Goal: Task Accomplishment & Management: Manage account settings

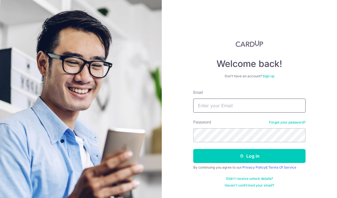
click at [223, 111] on input "Email" at bounding box center [249, 106] width 112 height 14
type input "[EMAIL_ADDRESS][DOMAIN_NAME]"
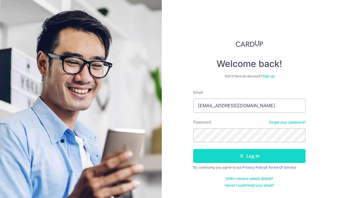
click at [262, 156] on button "Log in" at bounding box center [249, 156] width 112 height 14
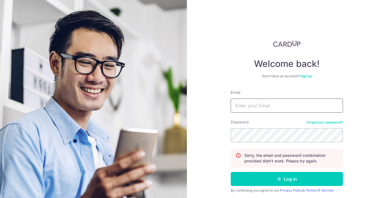
click at [233, 104] on input "Email" at bounding box center [287, 106] width 112 height 14
type input "[EMAIL_ADDRESS][DOMAIN_NAME]"
click at [231, 172] on button "Log in" at bounding box center [287, 179] width 112 height 14
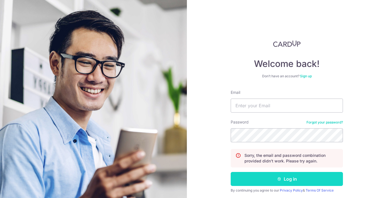
click at [265, 177] on button "Log in" at bounding box center [287, 179] width 112 height 14
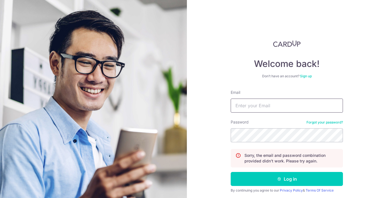
click at [272, 103] on input "Email" at bounding box center [287, 106] width 112 height 14
type input "[EMAIL_ADDRESS][DOMAIN_NAME]"
click at [231, 172] on button "Log in" at bounding box center [287, 179] width 112 height 14
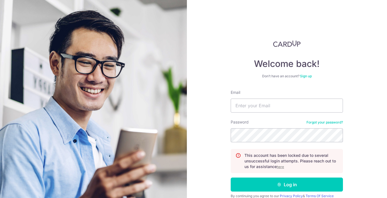
click at [282, 167] on u "here" at bounding box center [280, 167] width 7 height 4
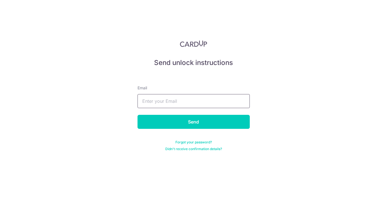
click at [154, 101] on input "text" at bounding box center [194, 101] width 112 height 14
type input "joantxh@gmail.com"
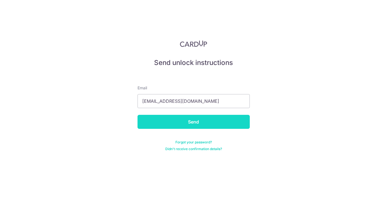
click at [169, 122] on input "Send" at bounding box center [194, 122] width 112 height 14
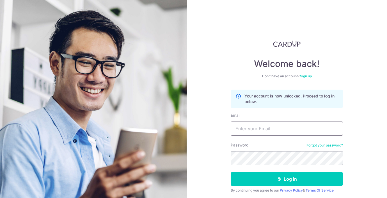
click at [268, 128] on input "Email" at bounding box center [287, 129] width 112 height 14
type input "[EMAIL_ADDRESS][DOMAIN_NAME]"
click at [231, 172] on button "Log in" at bounding box center [287, 179] width 112 height 14
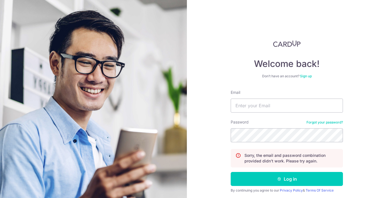
click at [324, 124] on link "Forgot your password?" at bounding box center [325, 122] width 36 height 4
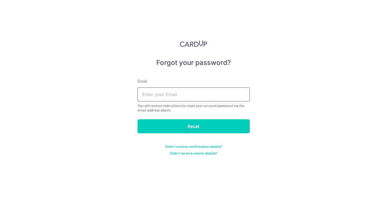
click at [163, 97] on input "text" at bounding box center [194, 95] width 112 height 14
type input "[EMAIL_ADDRESS][DOMAIN_NAME]"
drag, startPoint x: 210, startPoint y: 127, endPoint x: 206, endPoint y: 125, distance: 4.6
click at [210, 127] on input "Reset" at bounding box center [194, 127] width 112 height 14
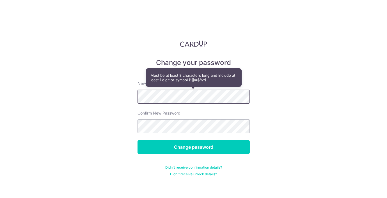
click at [133, 95] on div "Change your password New password Confirm New Password Change password Didn't r…" at bounding box center [193, 99] width 387 height 198
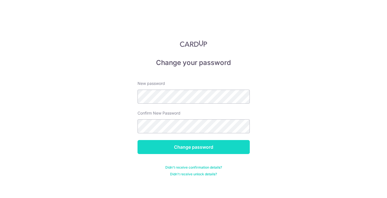
click at [165, 152] on input "Change password" at bounding box center [194, 147] width 112 height 14
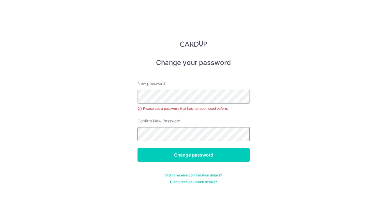
click at [138, 148] on input "Change password" at bounding box center [194, 155] width 112 height 14
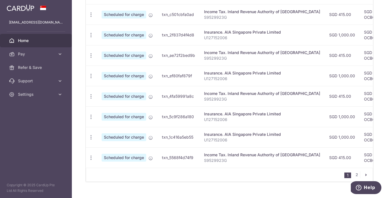
scroll to position [228, 0]
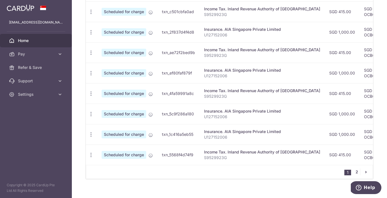
click at [359, 173] on link "2" at bounding box center [356, 172] width 7 height 7
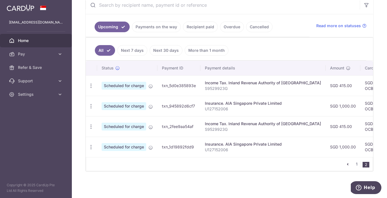
scroll to position [111, 0]
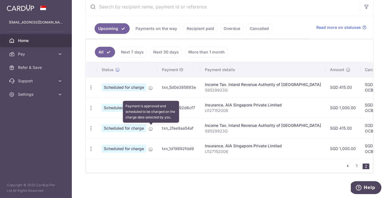
click at [151, 128] on icon at bounding box center [151, 129] width 4 height 4
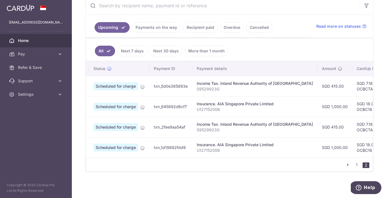
scroll to position [0, 0]
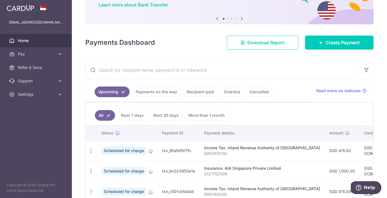
scroll to position [54, 0]
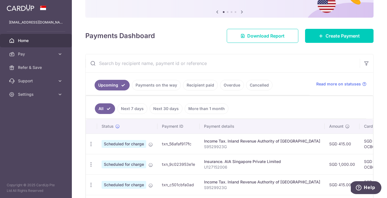
click at [165, 85] on link "Payments on the way" at bounding box center [156, 85] width 49 height 11
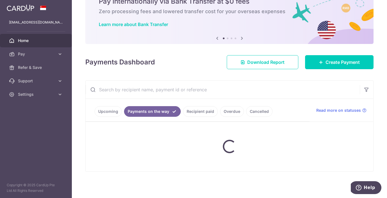
scroll to position [52, 0]
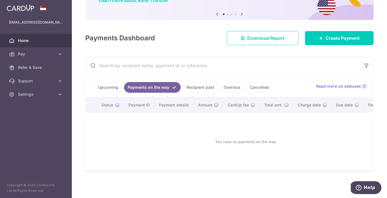
click at [200, 89] on link "Recipient paid" at bounding box center [200, 87] width 35 height 11
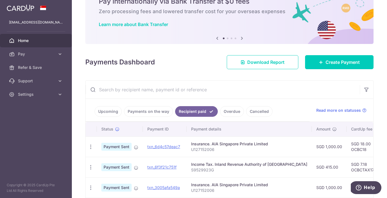
scroll to position [54, 0]
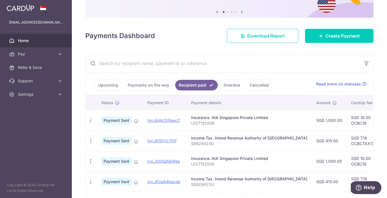
click at [106, 87] on link "Upcoming" at bounding box center [108, 85] width 27 height 11
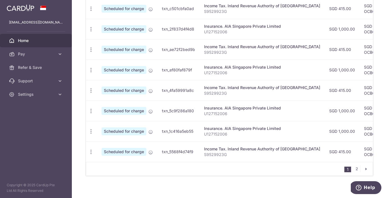
scroll to position [236, 0]
